Goal: Task Accomplishment & Management: Complete application form

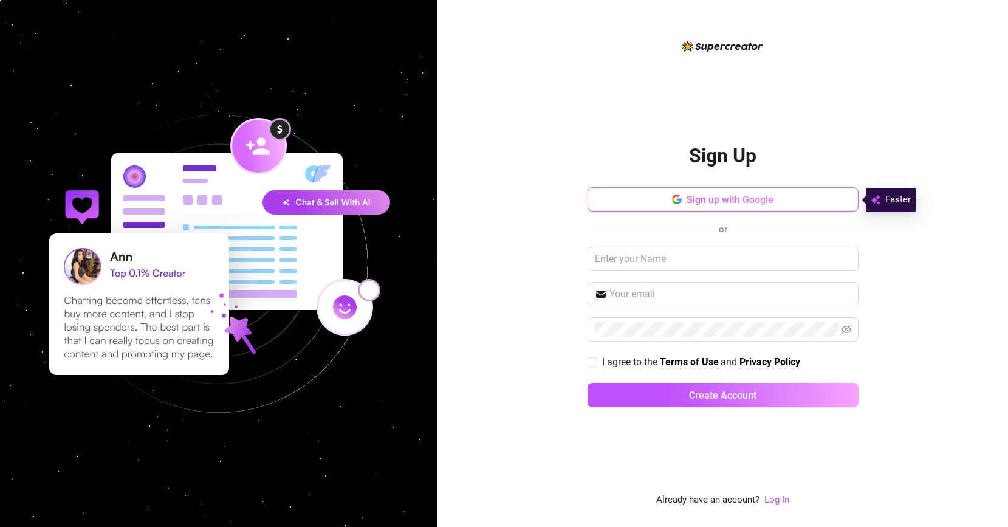
click at [676, 193] on button "Sign up with Google" at bounding box center [723, 199] width 271 height 24
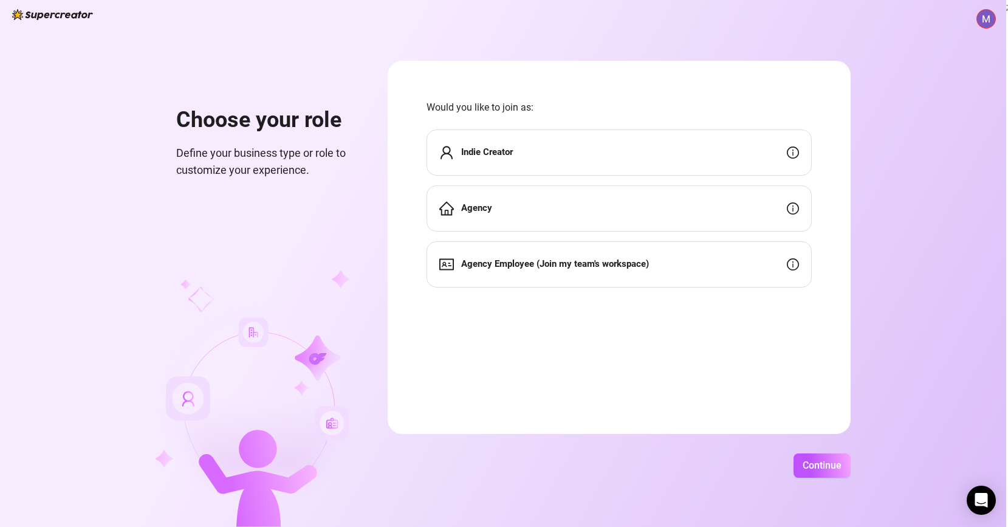
click at [555, 168] on div "Indie Creator" at bounding box center [619, 152] width 385 height 46
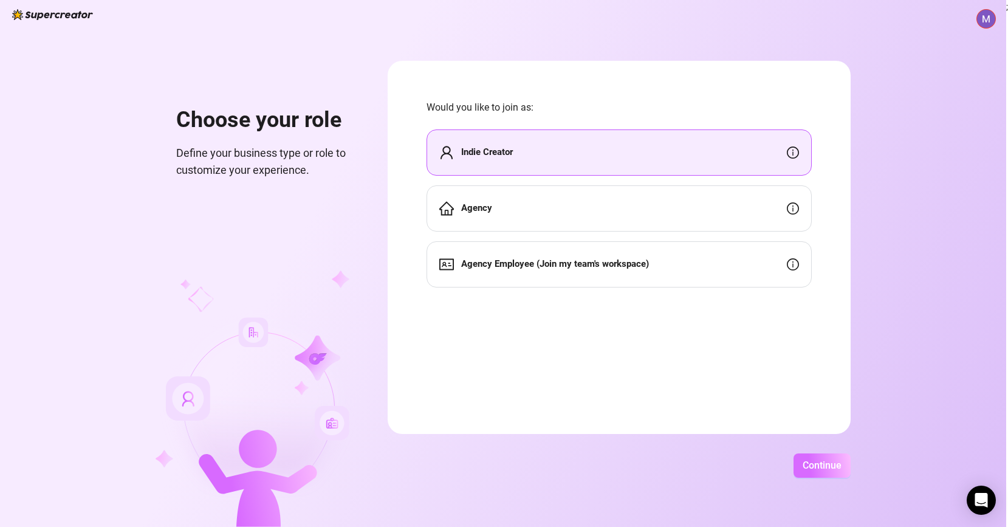
click at [822, 460] on span "Continue" at bounding box center [822, 465] width 39 height 12
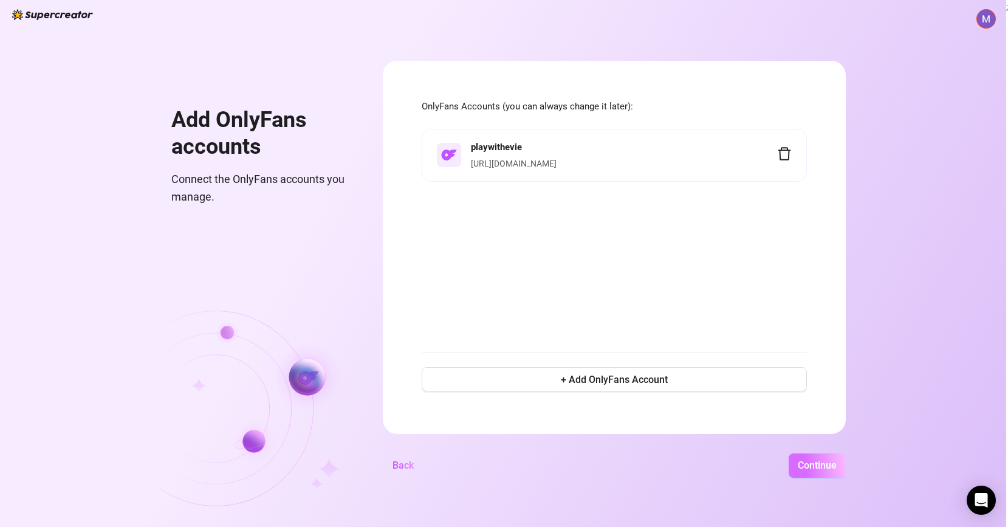
click at [822, 472] on button "Continue" at bounding box center [817, 465] width 57 height 24
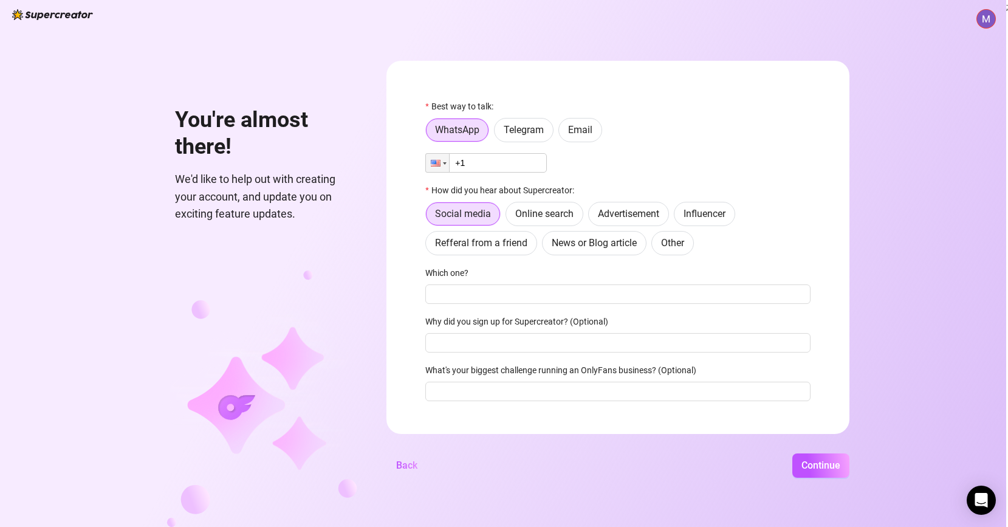
click at [506, 163] on input "+1" at bounding box center [486, 162] width 122 height 19
click at [572, 132] on span "Email" at bounding box center [580, 130] width 24 height 12
click at [562, 133] on input "Email" at bounding box center [562, 133] width 0 height 0
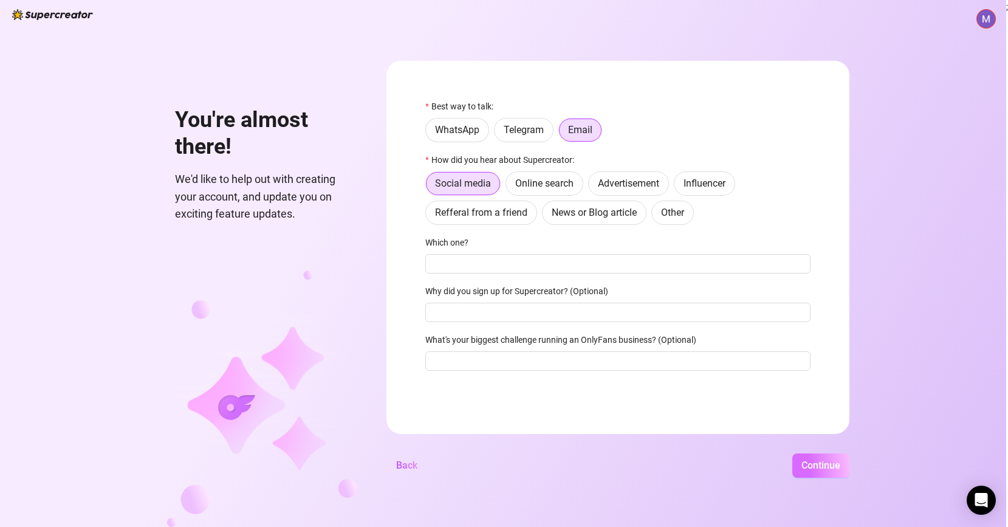
click at [800, 458] on button "Continue" at bounding box center [820, 465] width 57 height 24
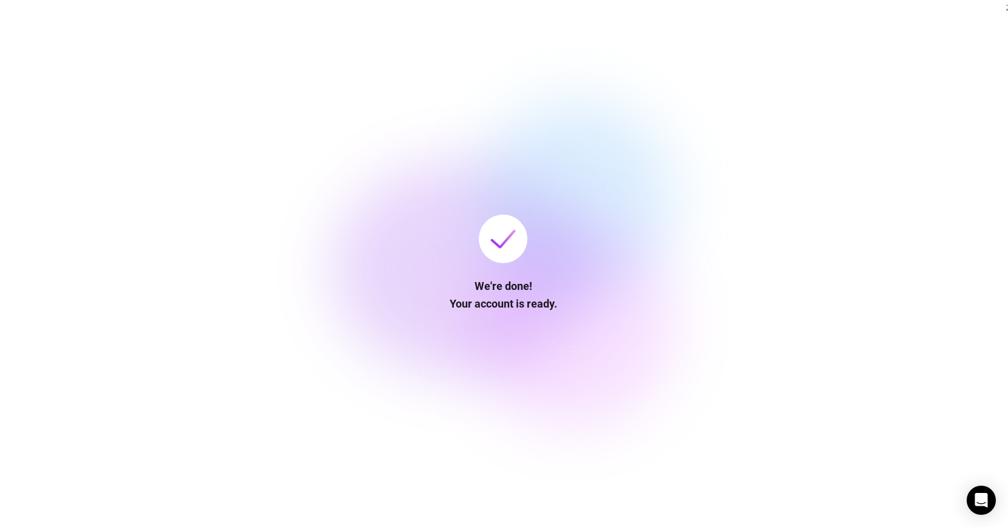
click at [575, 152] on div at bounding box center [576, 200] width 198 height 198
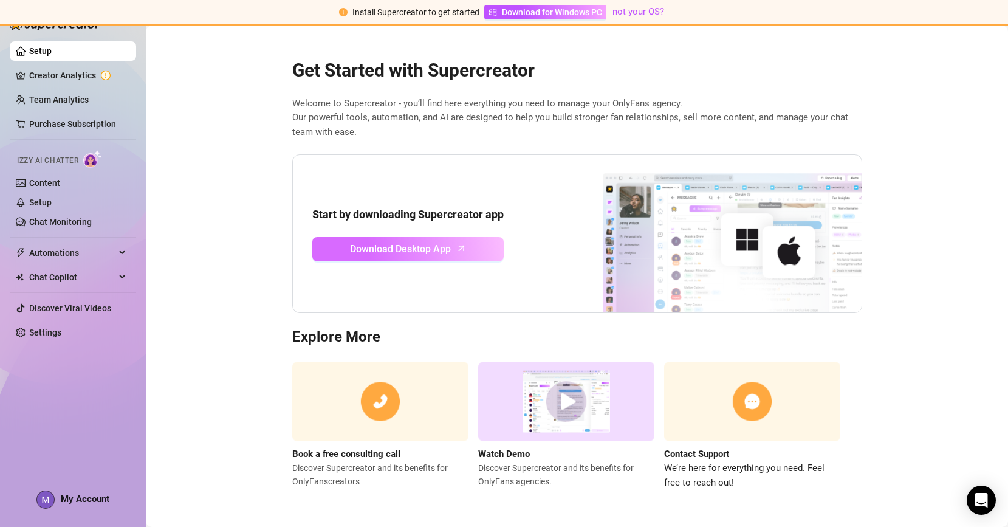
click at [462, 252] on icon "arrow-up" at bounding box center [462, 248] width 14 height 14
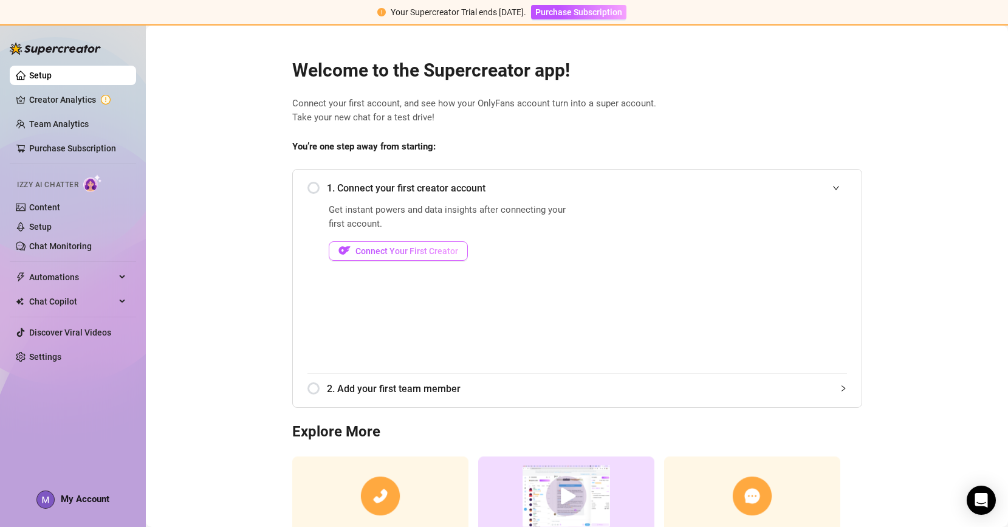
click at [380, 251] on span "Connect Your First Creator" at bounding box center [407, 251] width 103 height 10
click at [396, 250] on span "Connect Your First Creator" at bounding box center [407, 251] width 103 height 10
click at [424, 242] on button "Connect Your First Creator" at bounding box center [398, 250] width 139 height 19
click at [93, 97] on link "Creator Analytics" at bounding box center [77, 99] width 97 height 19
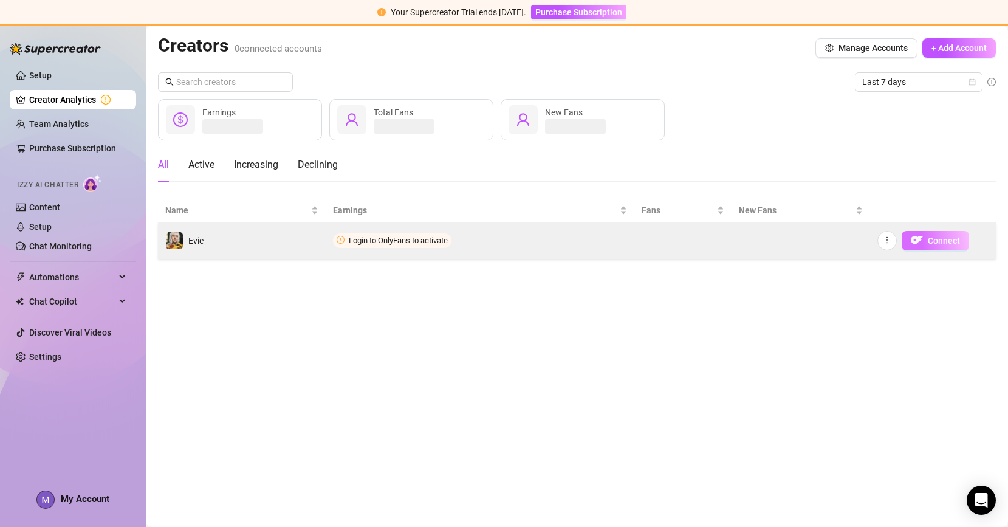
click at [949, 245] on span "Connect" at bounding box center [944, 241] width 32 height 10
click at [386, 235] on span "Login to OnlyFans to activate" at bounding box center [392, 240] width 119 height 15
click at [258, 233] on td "Evie" at bounding box center [242, 240] width 168 height 36
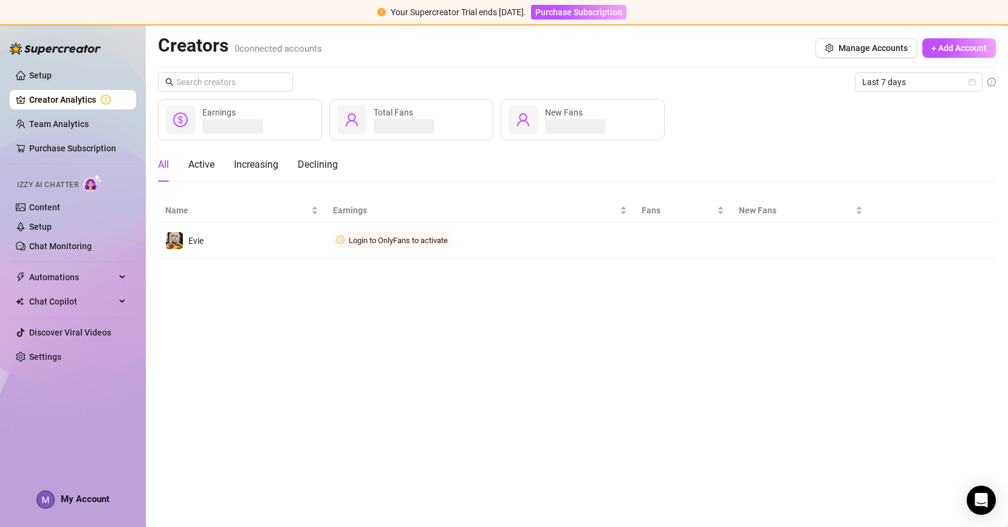
click at [572, 108] on span "New Fans" at bounding box center [564, 113] width 38 height 10
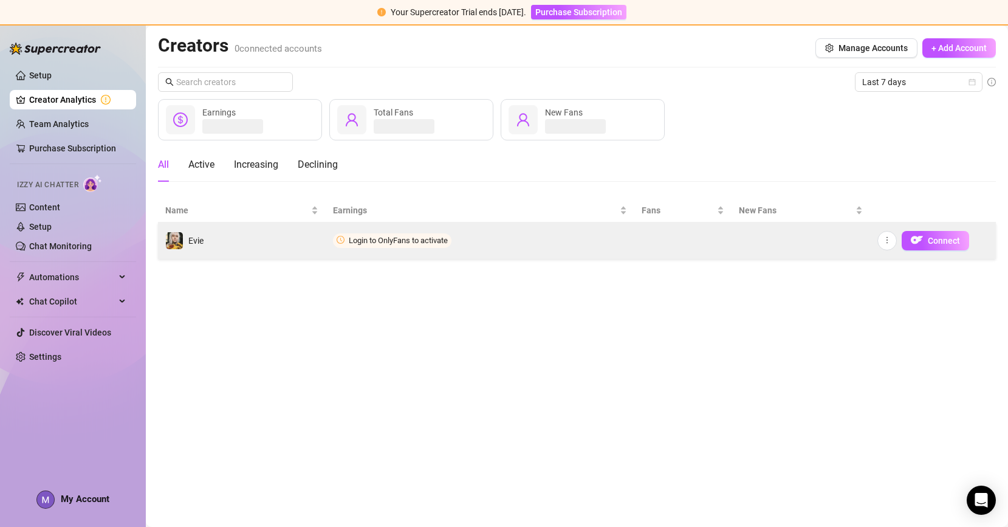
click at [376, 239] on span "Login to OnlyFans to activate" at bounding box center [398, 240] width 99 height 9
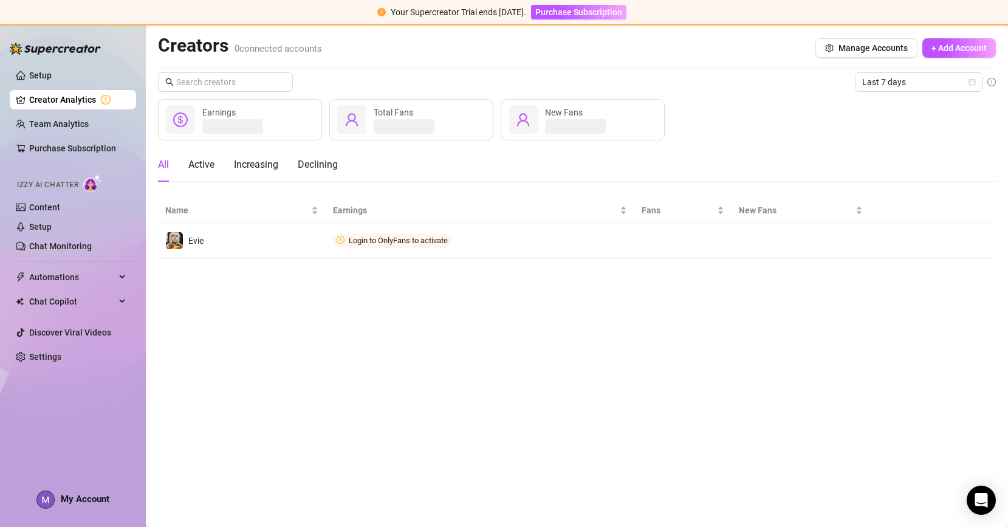
click at [581, 109] on span "New Fans" at bounding box center [564, 113] width 38 height 10
click at [61, 359] on link "Settings" at bounding box center [45, 357] width 32 height 10
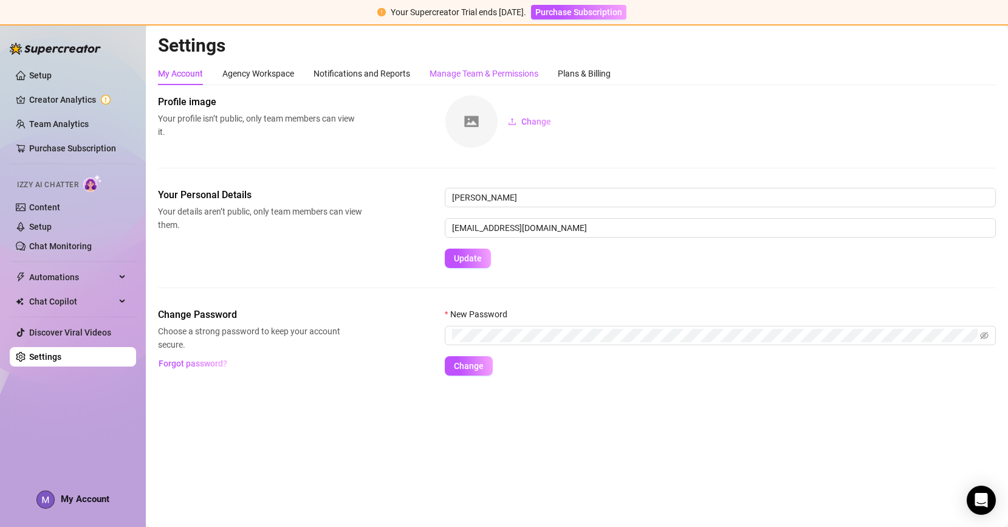
click at [477, 80] on div "Manage Team & Permissions" at bounding box center [484, 73] width 109 height 13
click at [476, 78] on div "Manage Team & Permissions" at bounding box center [484, 73] width 109 height 13
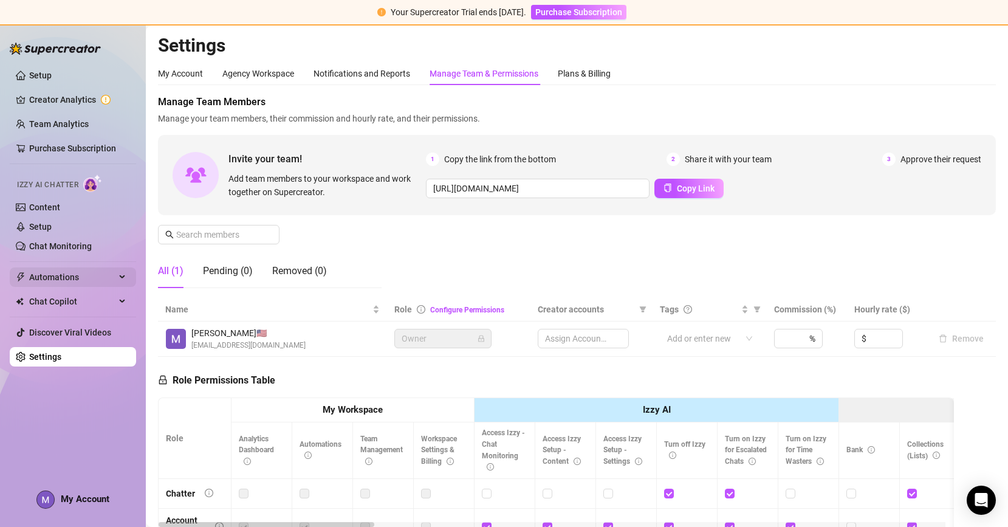
click at [52, 277] on span "Automations" at bounding box center [72, 276] width 86 height 19
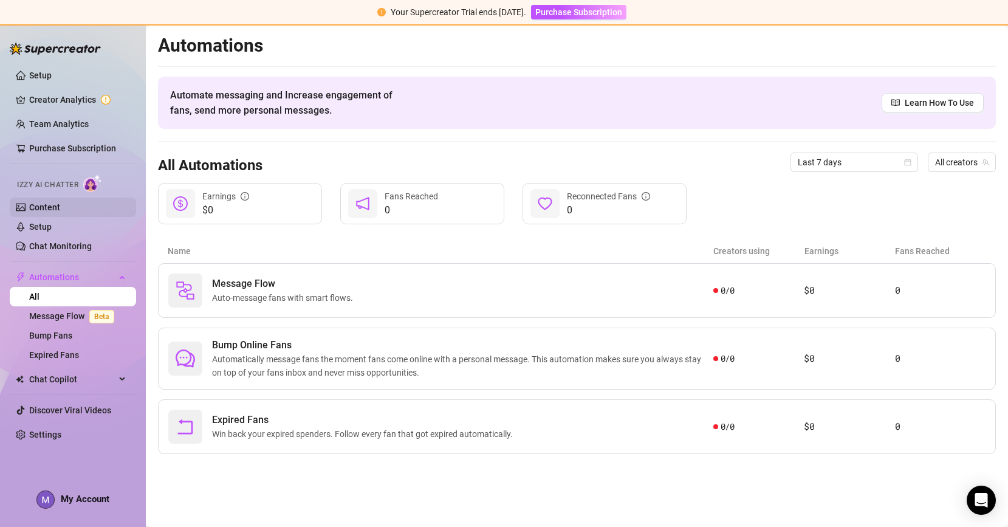
click at [50, 205] on link "Content" at bounding box center [44, 207] width 31 height 10
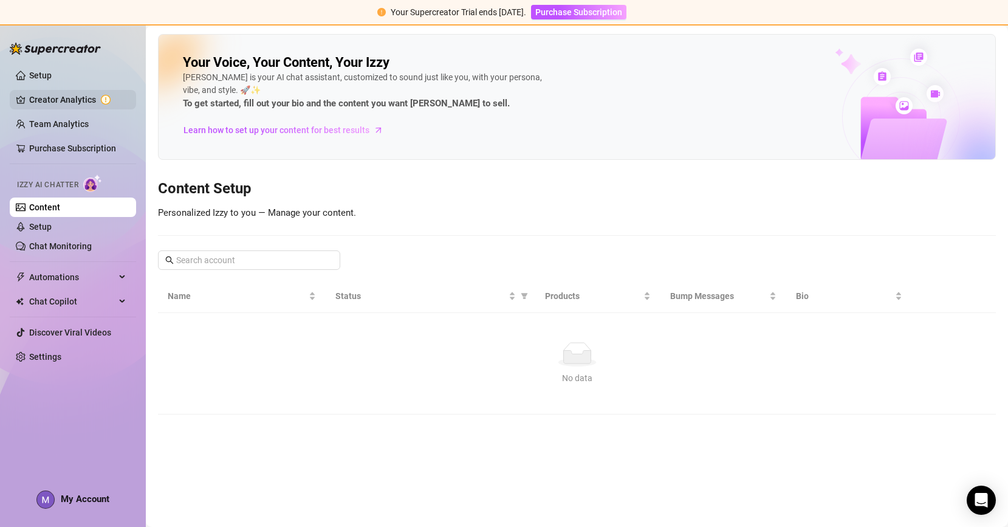
click at [44, 101] on link "Creator Analytics" at bounding box center [77, 99] width 97 height 19
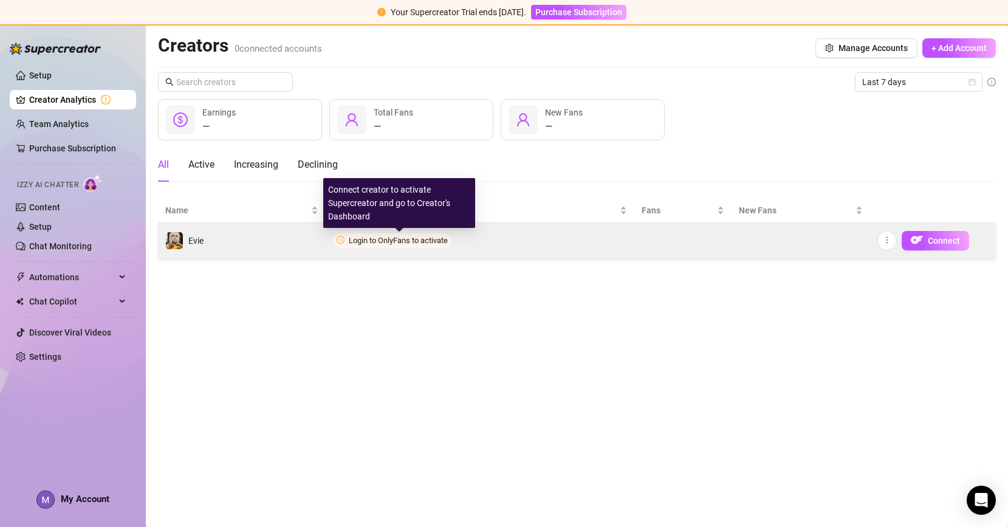
click at [408, 236] on span "Login to OnlyFans to activate" at bounding box center [398, 240] width 99 height 9
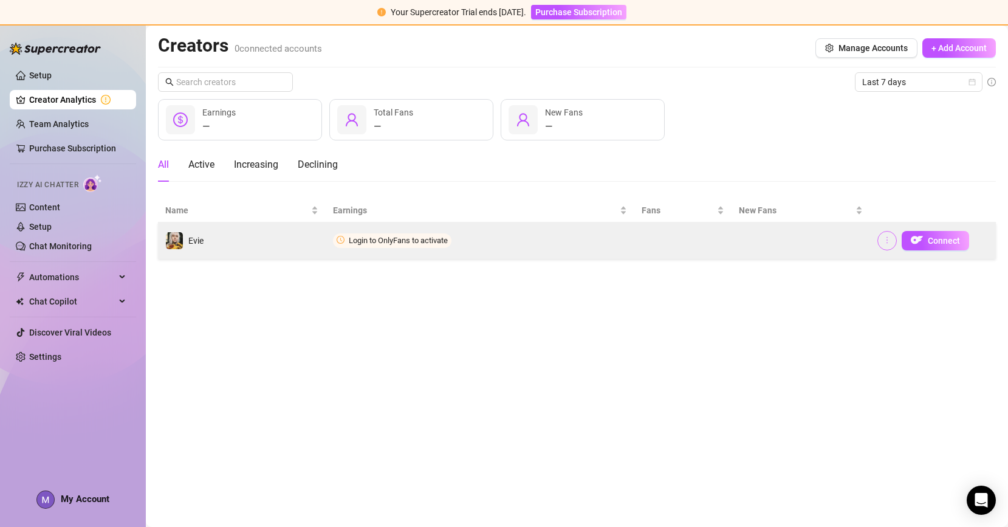
click at [878, 244] on button "button" at bounding box center [887, 240] width 19 height 19
click at [922, 247] on span "button" at bounding box center [917, 240] width 12 height 15
click at [912, 238] on img "button" at bounding box center [917, 240] width 12 height 12
click at [913, 247] on span "button" at bounding box center [917, 240] width 12 height 15
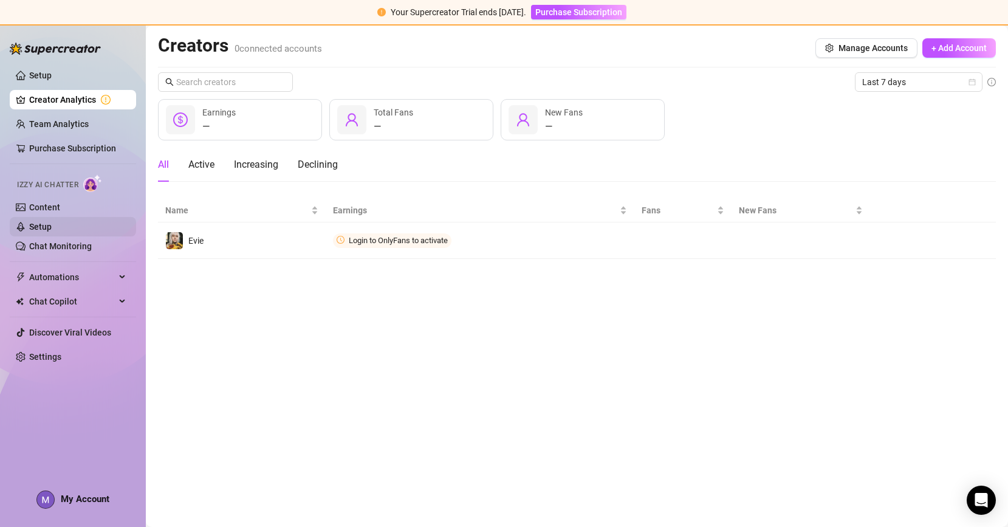
click at [52, 222] on link "Setup" at bounding box center [40, 227] width 22 height 10
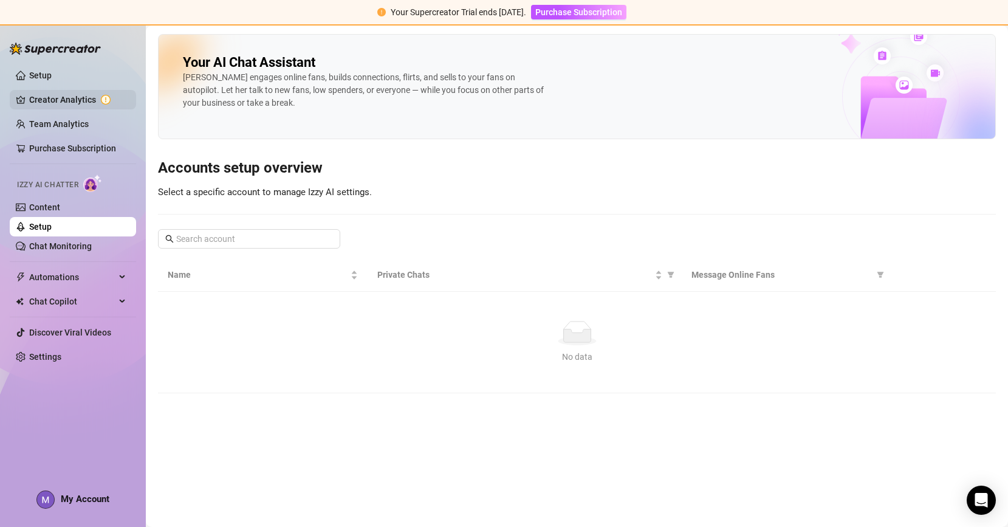
click at [94, 101] on link "Creator Analytics" at bounding box center [77, 99] width 97 height 19
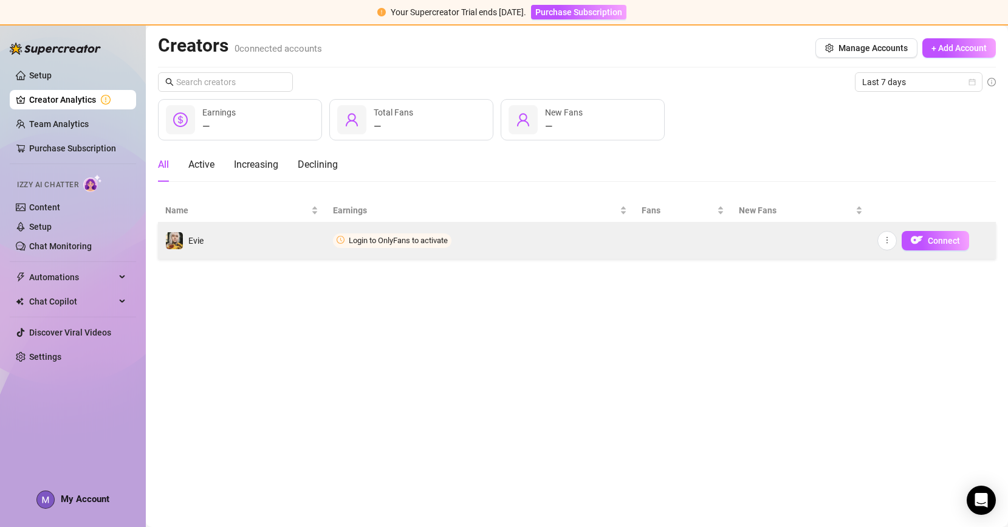
click at [334, 244] on td "Login to OnlyFans to activate" at bounding box center [480, 240] width 309 height 36
